Goal: Navigation & Orientation: Find specific page/section

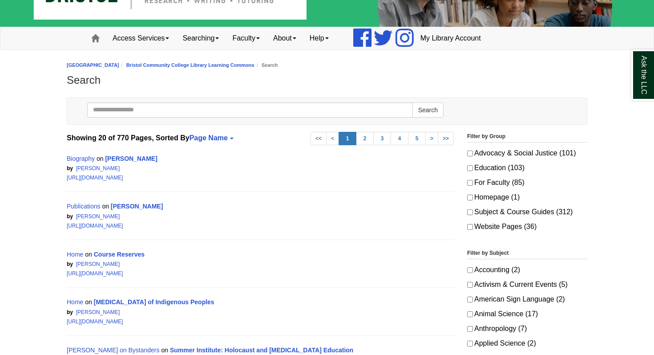
scroll to position [62, 0]
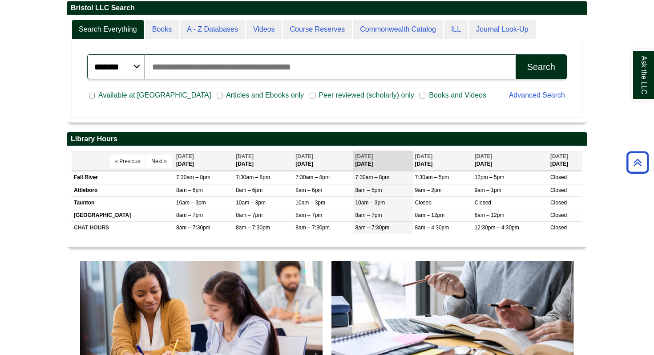
scroll to position [232, 0]
